Goal: Complete application form

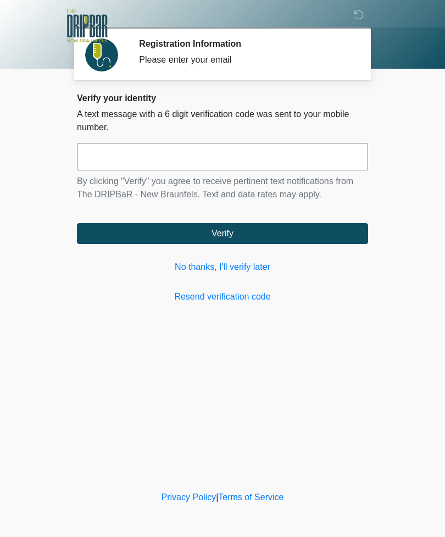
click at [247, 265] on link "No thanks, I'll verify later" at bounding box center [222, 266] width 291 height 13
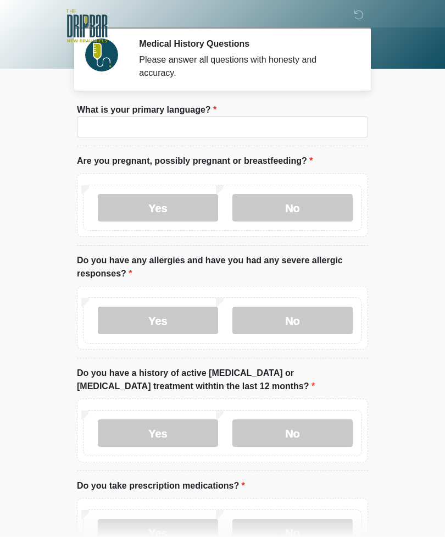
click at [300, 106] on li "What is your primary language? What is your primary language?" at bounding box center [222, 124] width 291 height 43
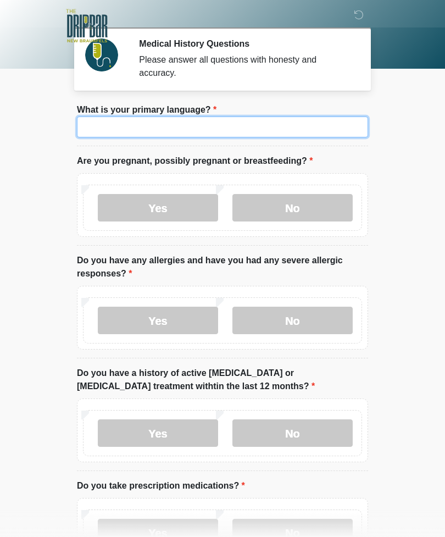
click at [297, 124] on input "What is your primary language?" at bounding box center [222, 126] width 291 height 21
type input "*******"
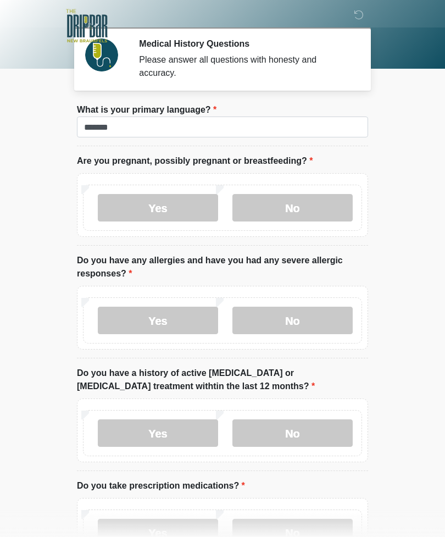
click at [314, 214] on label "No" at bounding box center [292, 207] width 120 height 27
click at [329, 312] on label "No" at bounding box center [292, 320] width 120 height 27
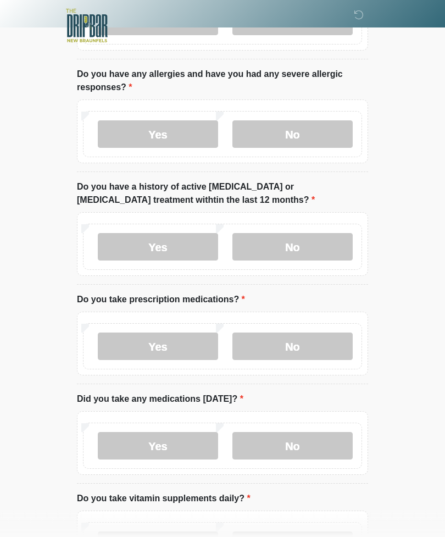
scroll to position [186, 0]
click at [321, 233] on label "No" at bounding box center [292, 246] width 120 height 27
click at [120, 359] on label "Yes" at bounding box center [158, 346] width 120 height 27
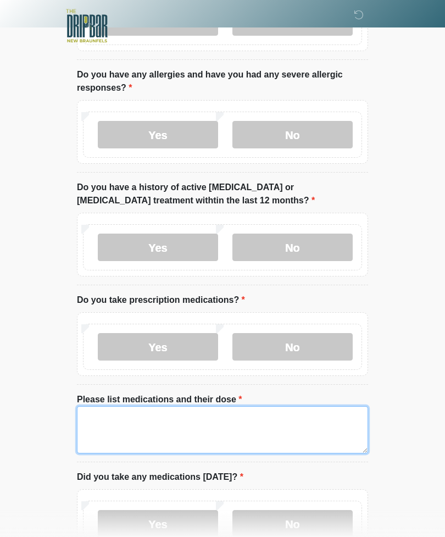
click at [273, 425] on textarea "Please list medications and their dose" at bounding box center [222, 429] width 291 height 47
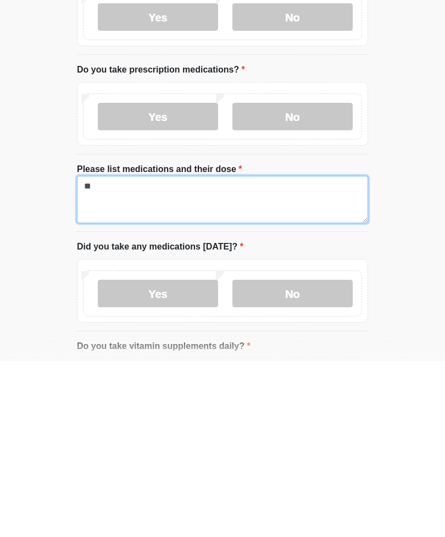
type textarea "*"
type textarea "**********"
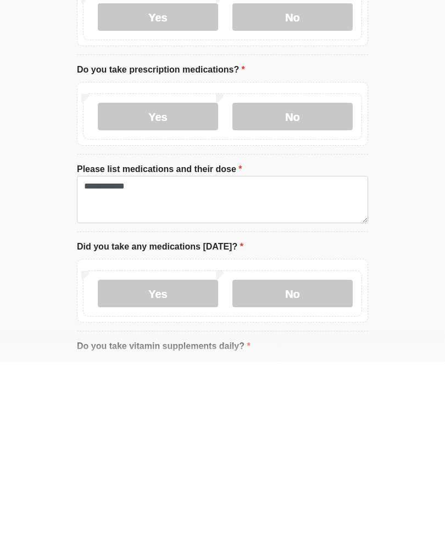
click at [193, 455] on label "Yes" at bounding box center [158, 468] width 120 height 27
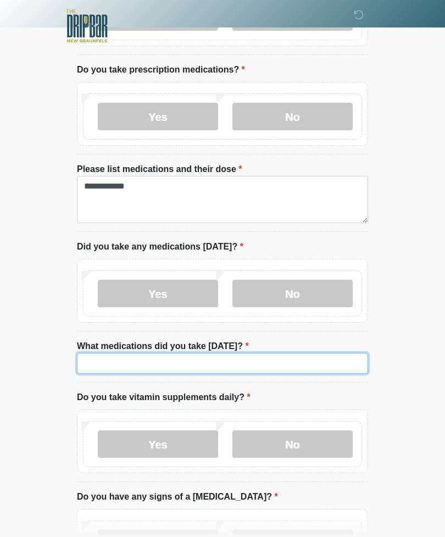
click at [264, 358] on input "What medications did you take [DATE]?" at bounding box center [222, 363] width 291 height 21
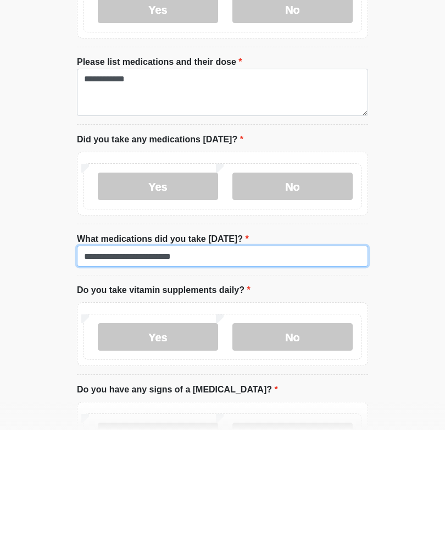
type input "**********"
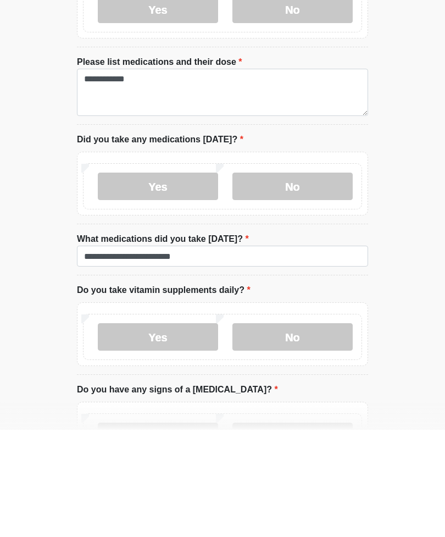
click at [188, 430] on label "Yes" at bounding box center [158, 443] width 120 height 27
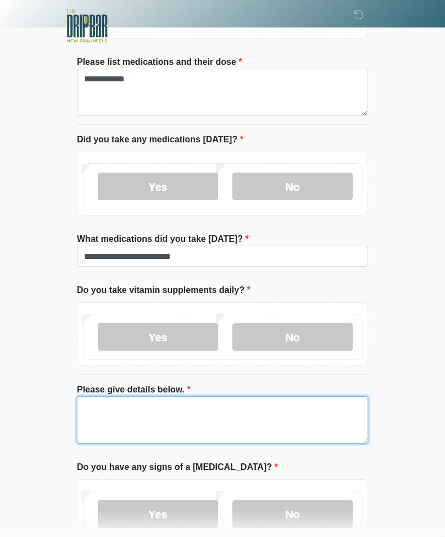
click at [310, 431] on textarea "Please give details below." at bounding box center [222, 419] width 291 height 47
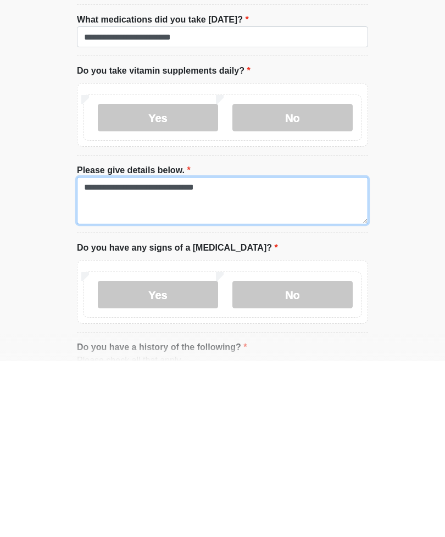
type textarea "**********"
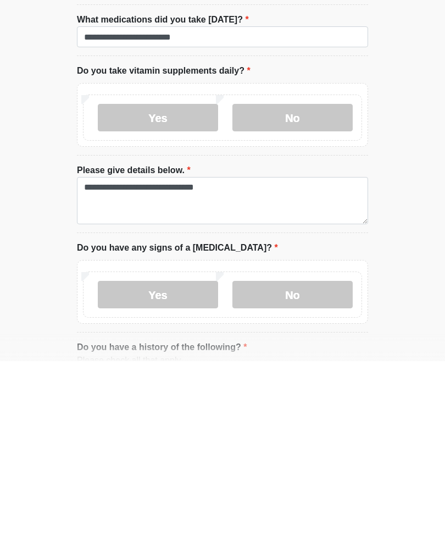
click at [341, 457] on label "No" at bounding box center [292, 470] width 120 height 27
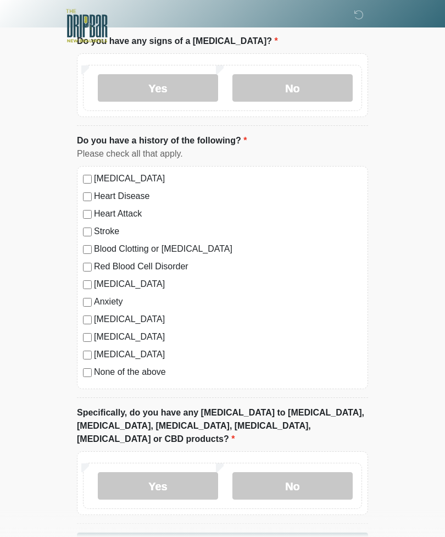
scroll to position [948, 0]
click at [333, 472] on label "No" at bounding box center [292, 485] width 120 height 27
click at [317, 533] on button "Continue" at bounding box center [222, 543] width 291 height 21
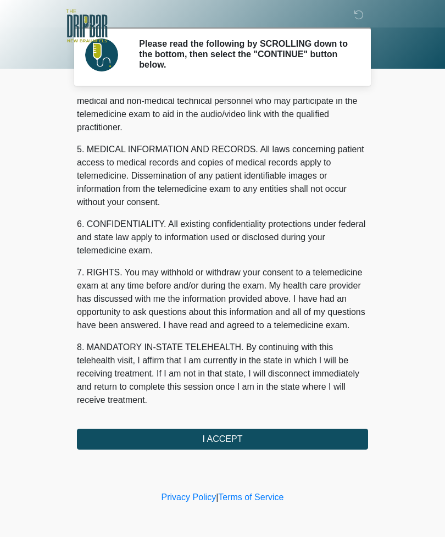
scroll to position [333, 0]
click at [303, 430] on button "I ACCEPT" at bounding box center [222, 439] width 291 height 21
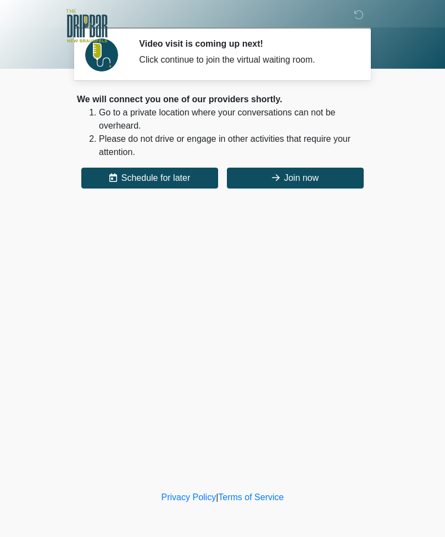
click at [311, 176] on button "Join now" at bounding box center [295, 178] width 137 height 21
